Goal: Transaction & Acquisition: Obtain resource

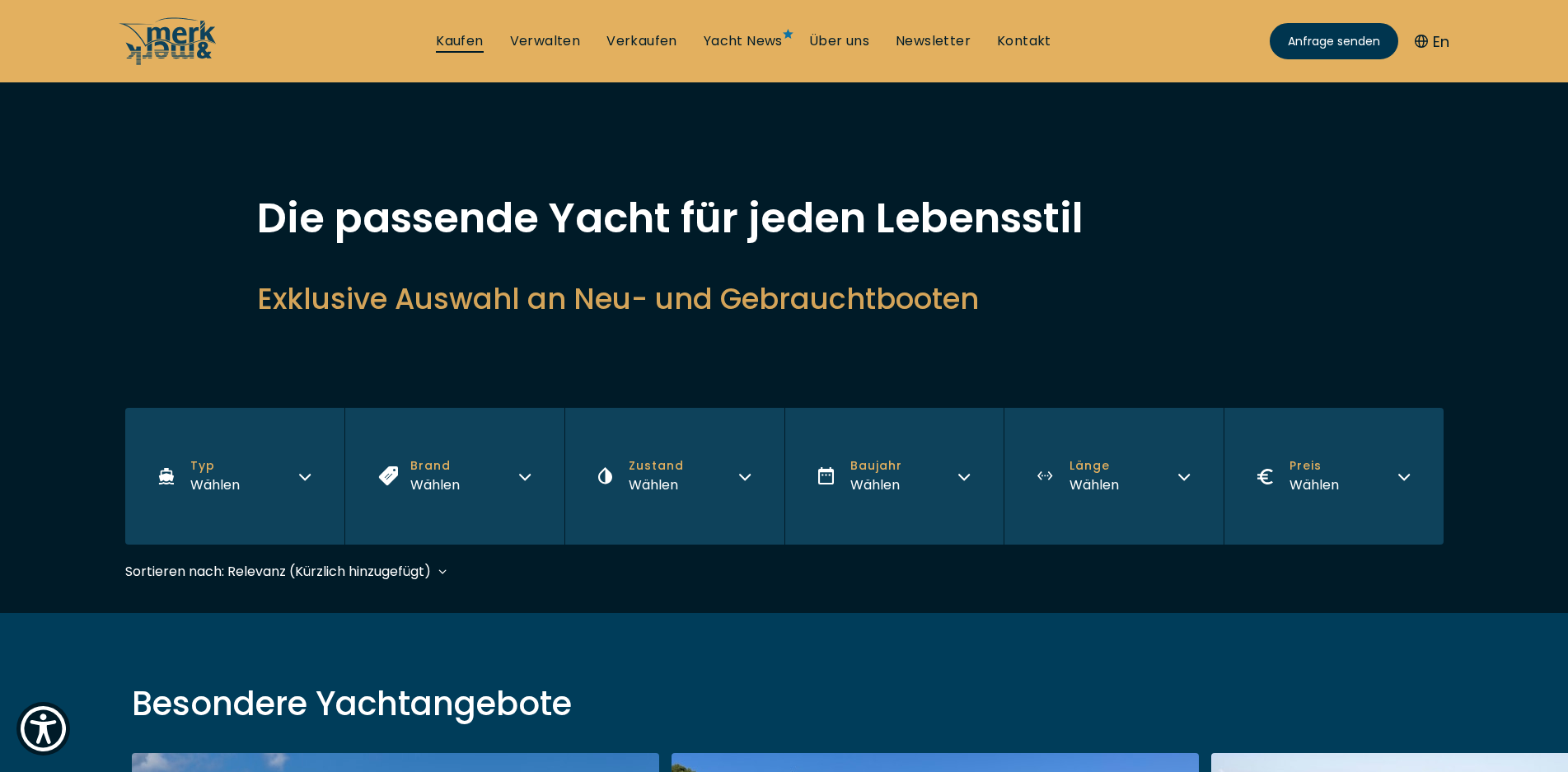
click at [463, 42] on link "Kaufen" at bounding box center [459, 41] width 47 height 18
click at [641, 36] on link "Verkaufen" at bounding box center [641, 41] width 71 height 18
select select "sell"
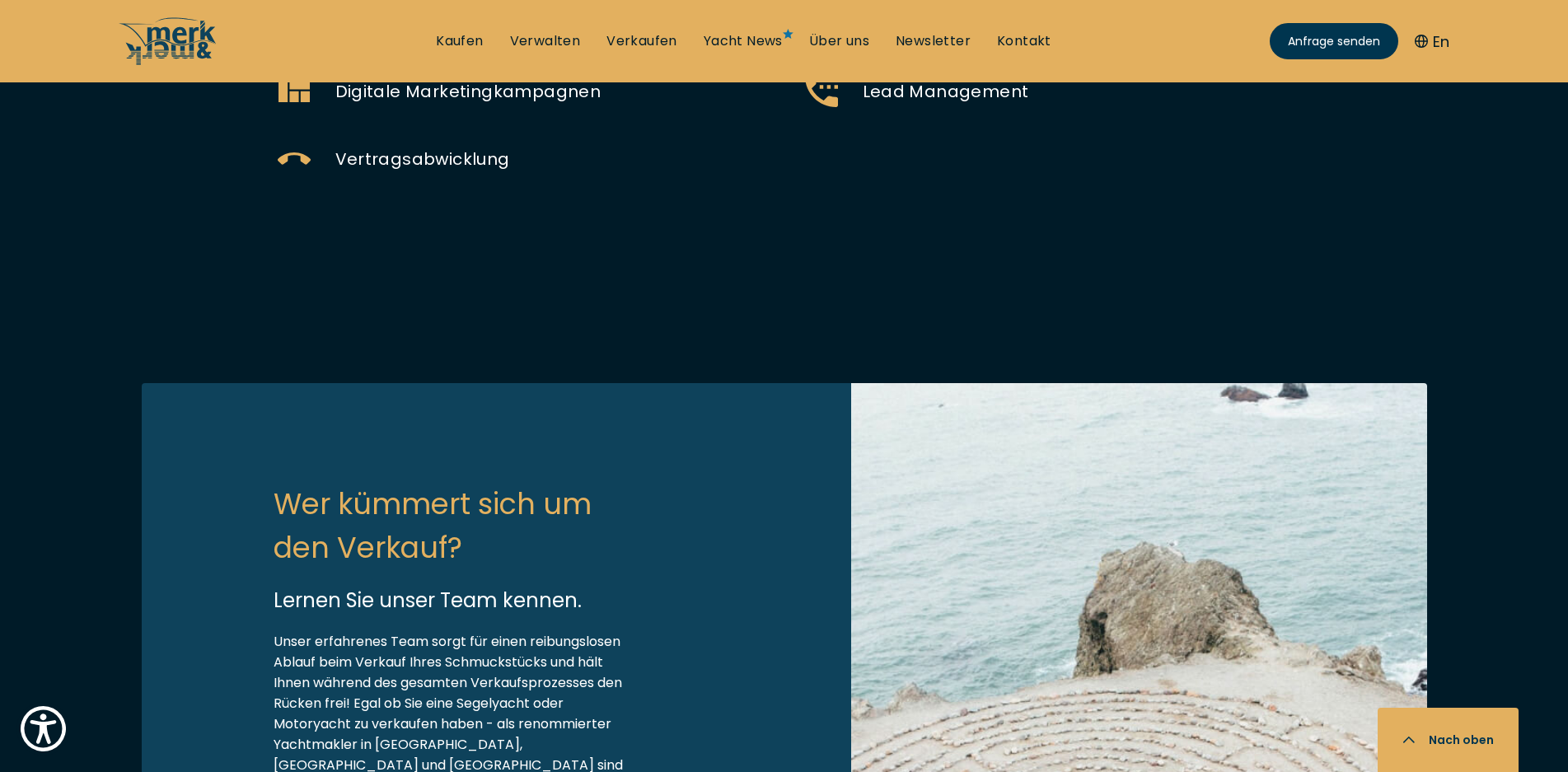
scroll to position [1153, 0]
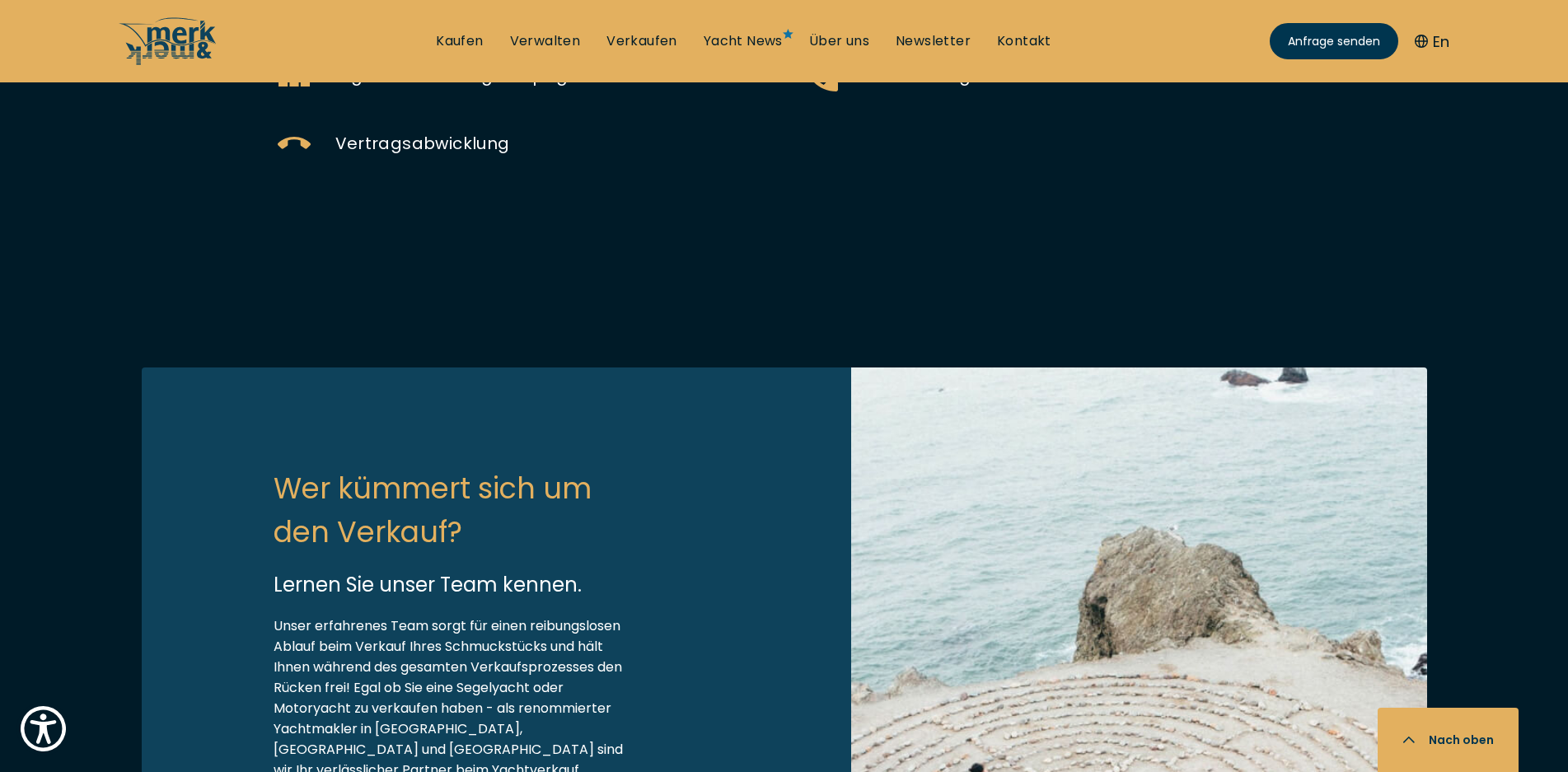
click at [299, 86] on icon at bounding box center [294, 75] width 31 height 24
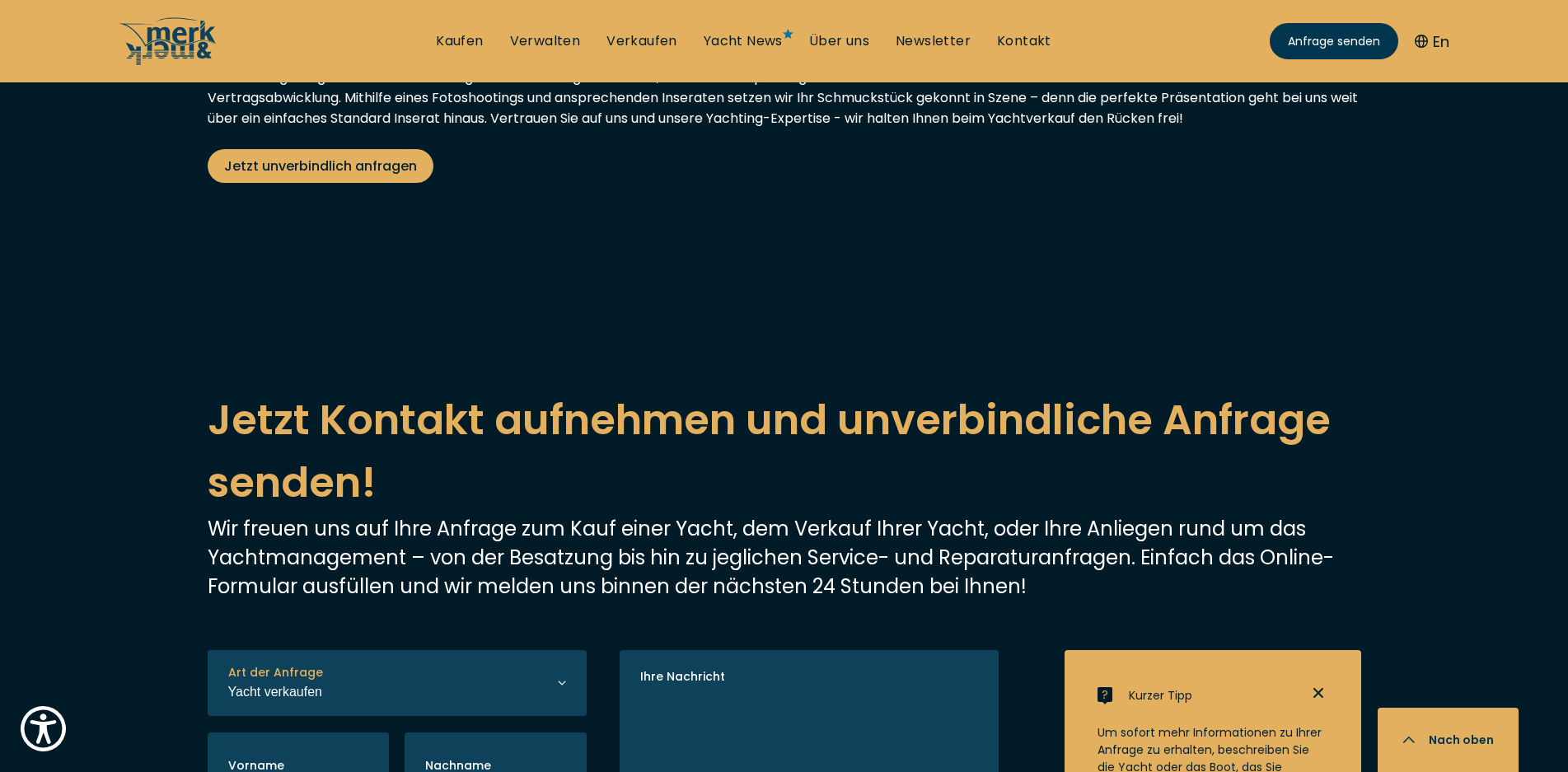
scroll to position [2966, 0]
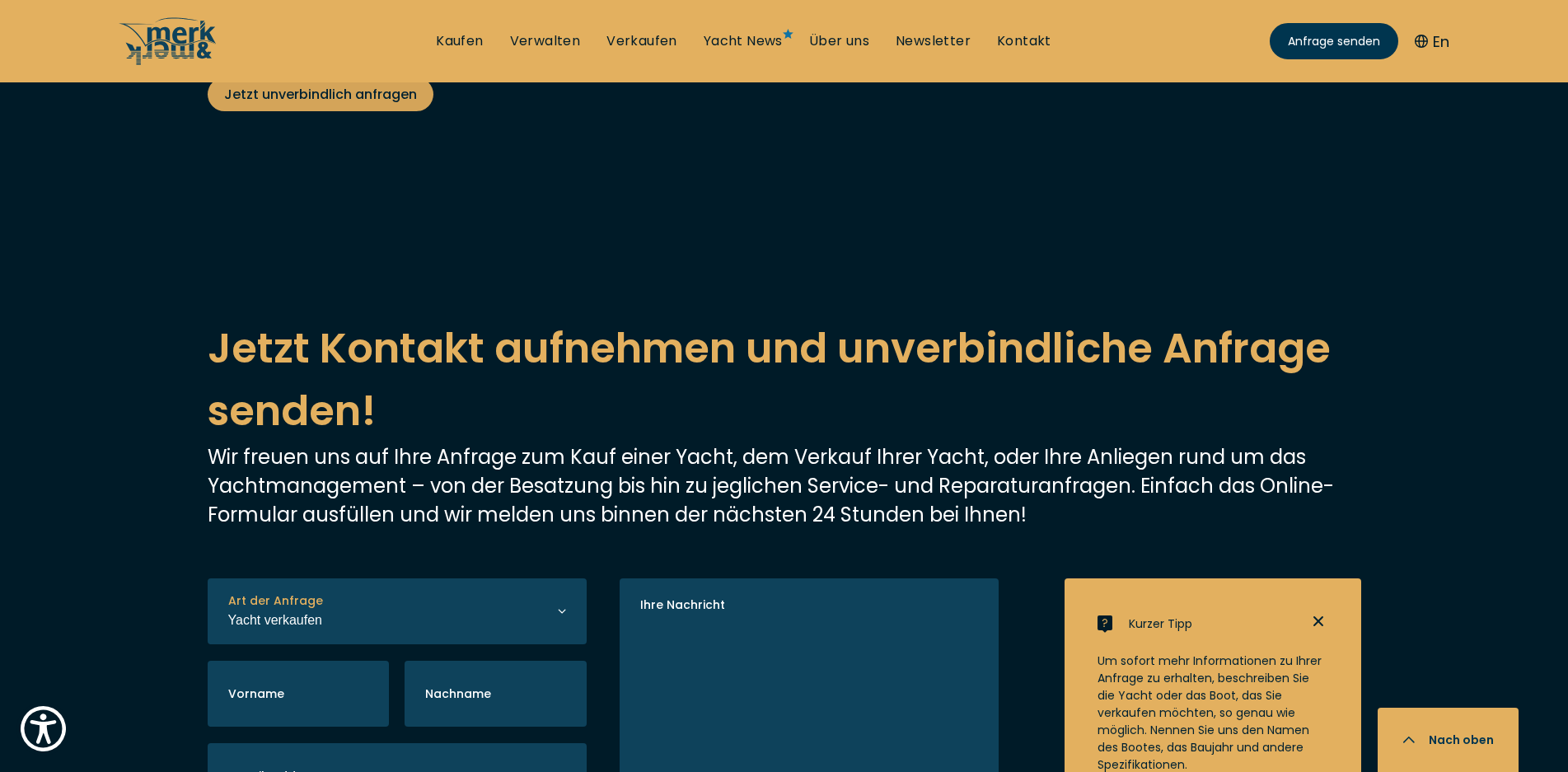
click at [308, 105] on span "Jetzt unverbindlich anfragen" at bounding box center [320, 94] width 193 height 20
select select "sell"
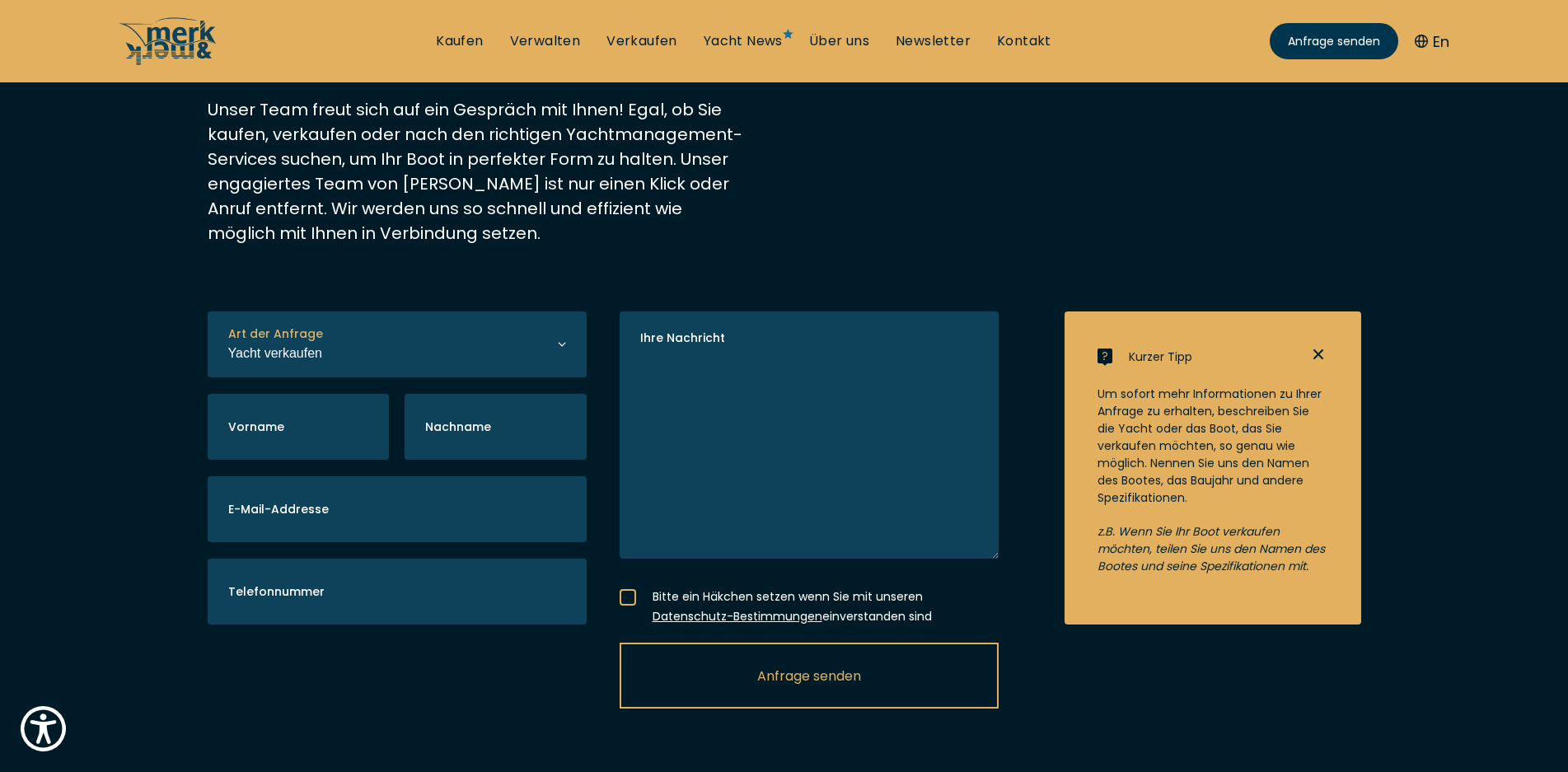
scroll to position [247, 0]
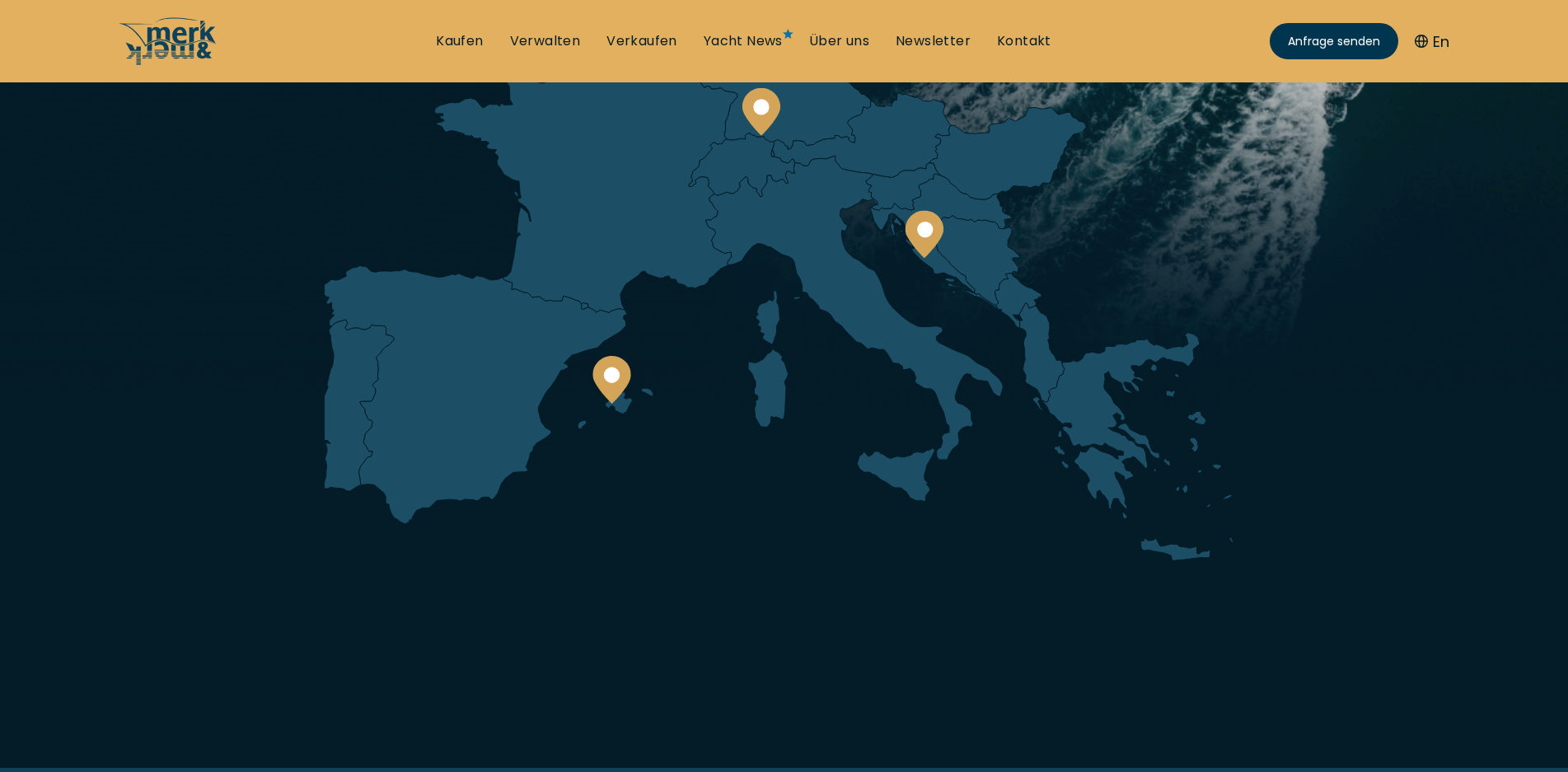
scroll to position [330, 0]
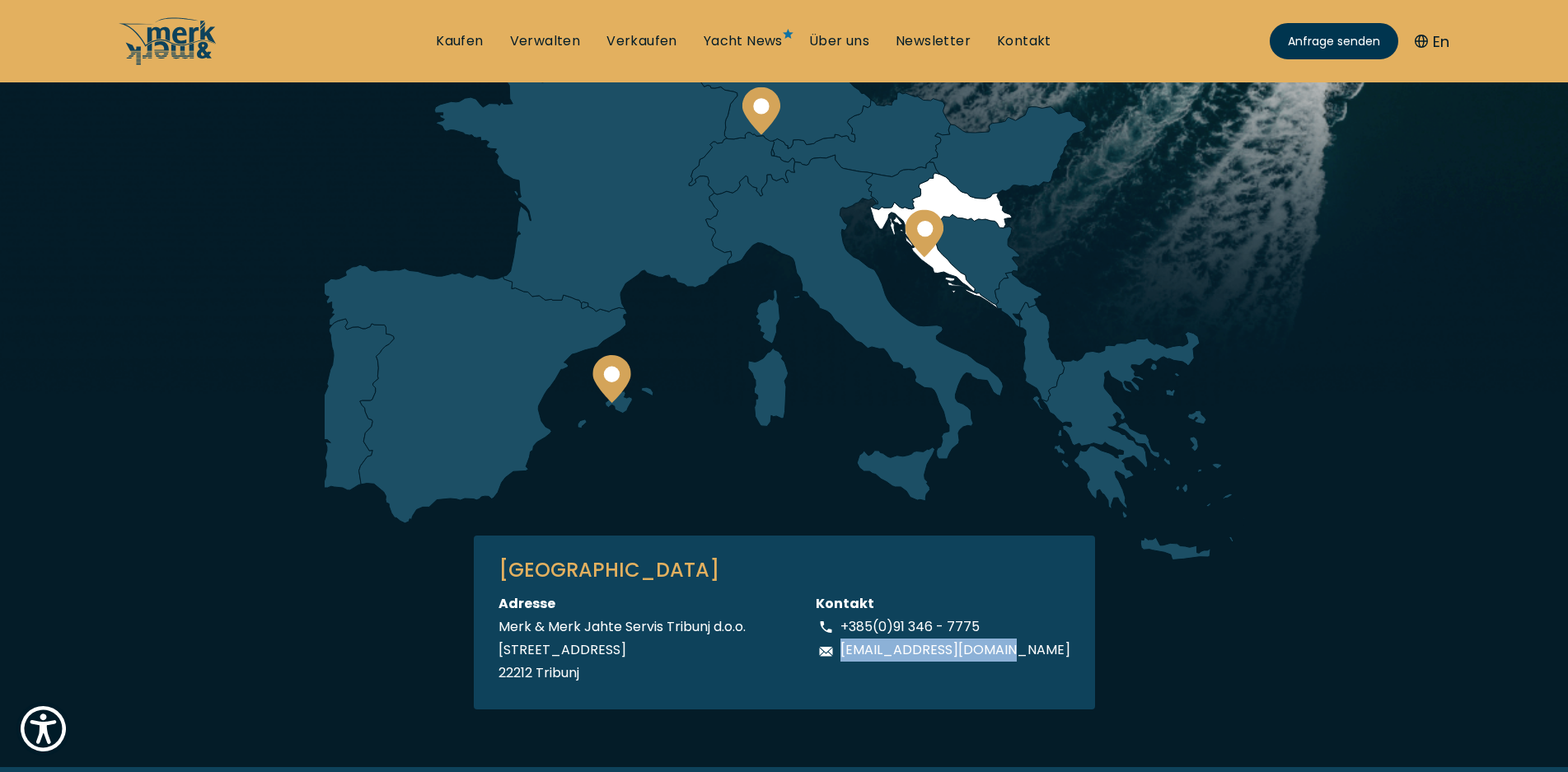
drag, startPoint x: 869, startPoint y: 652, endPoint x: 1054, endPoint y: 647, distance: 185.1
click at [1054, 647] on div "KROATIEN Adresse Merk & Merk Jahte Servis Tribunj d.o.o. [STREET_ADDRESS] Konta…" at bounding box center [784, 622] width 622 height 174
copy p "[EMAIL_ADDRESS][DOMAIN_NAME]"
click at [869, 659] on p "[EMAIL_ADDRESS][DOMAIN_NAME]" at bounding box center [955, 650] width 230 height 23
drag, startPoint x: 869, startPoint y: 652, endPoint x: 1068, endPoint y: 647, distance: 199.1
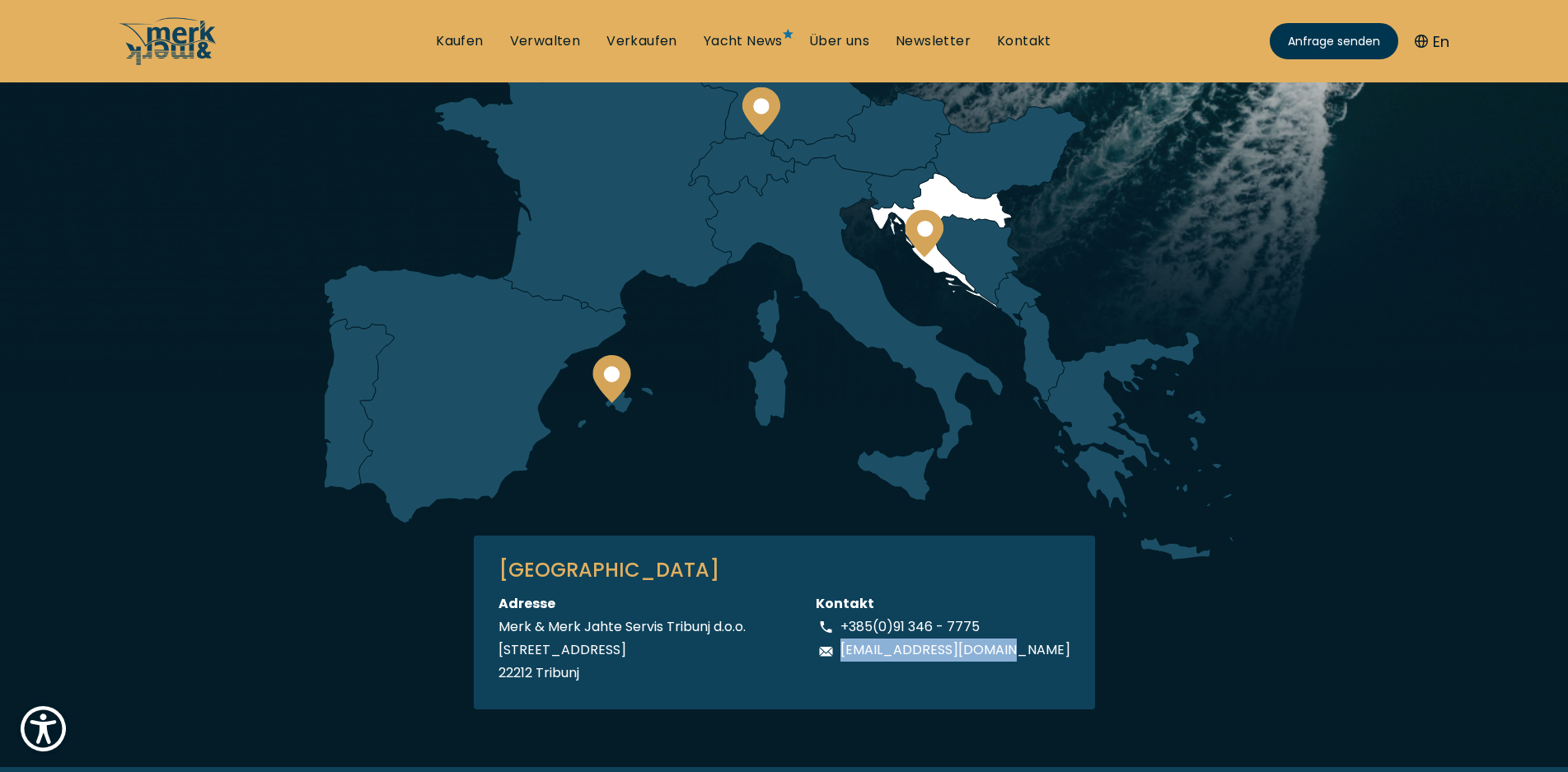
click at [1068, 647] on div "Kroatien KROATIEN Adresse Merk & Merk Jahte Servis Tribunj d.o.o. [STREET_ADDRE…" at bounding box center [784, 305] width 952 height 811
copy p "[EMAIL_ADDRESS][DOMAIN_NAME]"
